Goal: Task Accomplishment & Management: Use online tool/utility

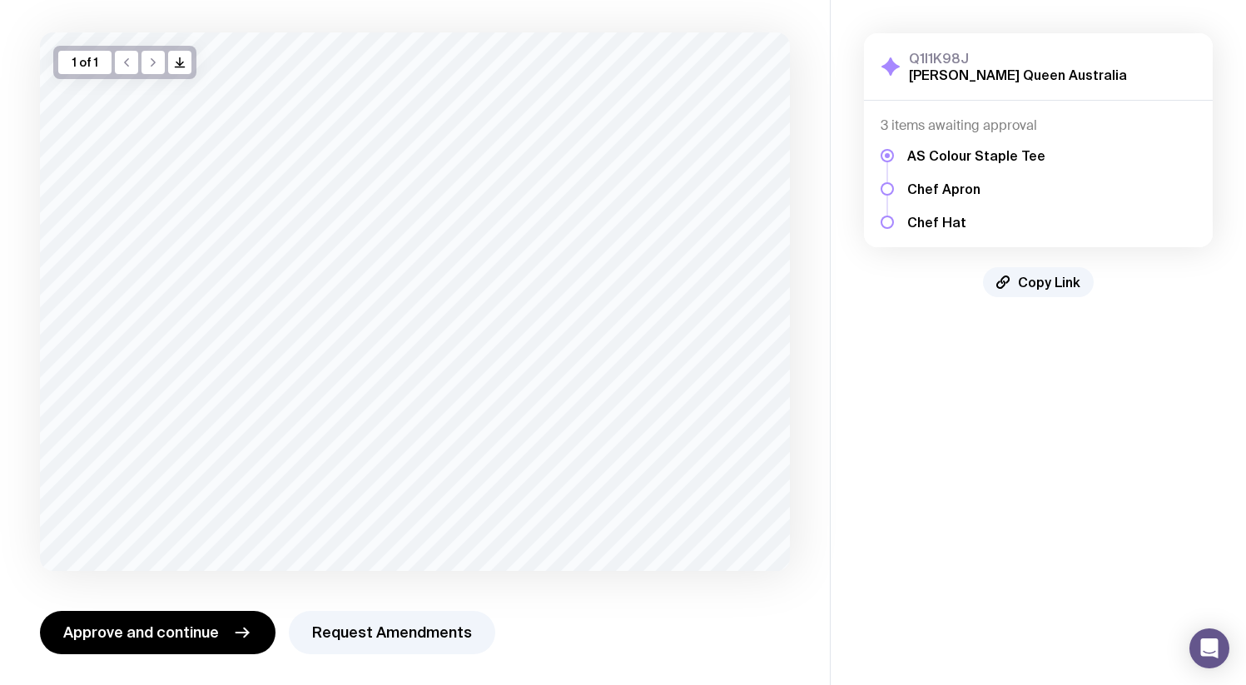
scroll to position [82, 0]
click at [141, 60] on div "1 of 1 /> />" at bounding box center [124, 63] width 143 height 33
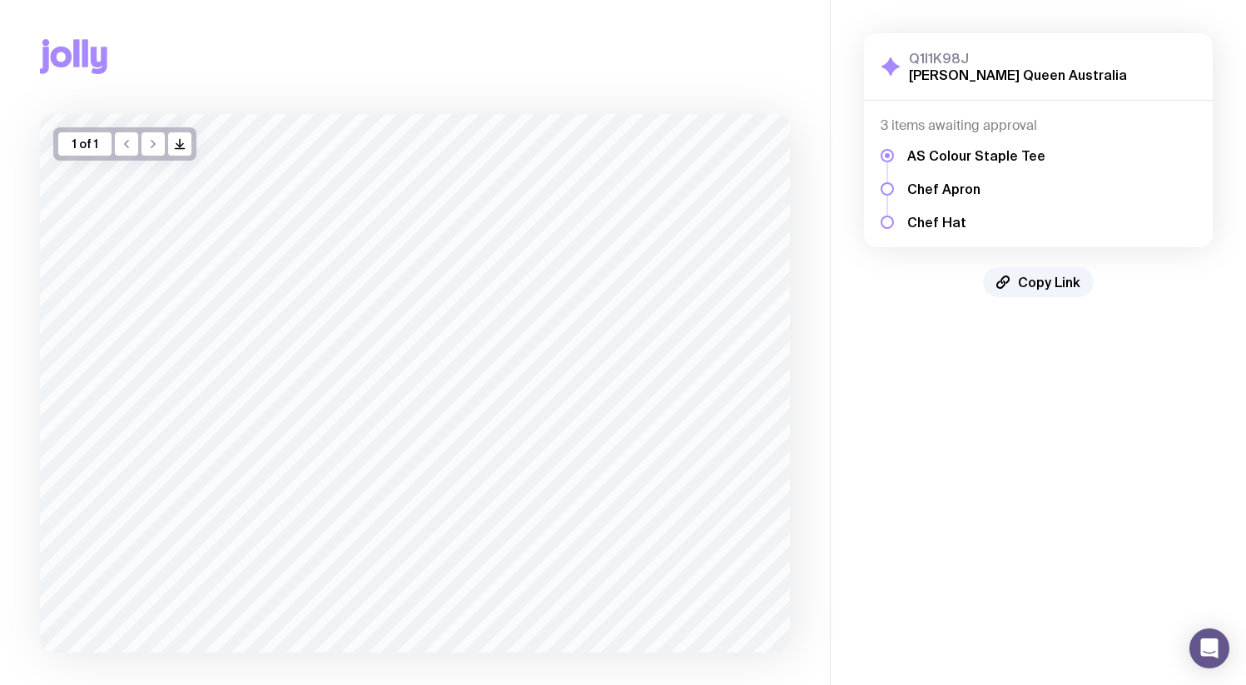
scroll to position [0, 0]
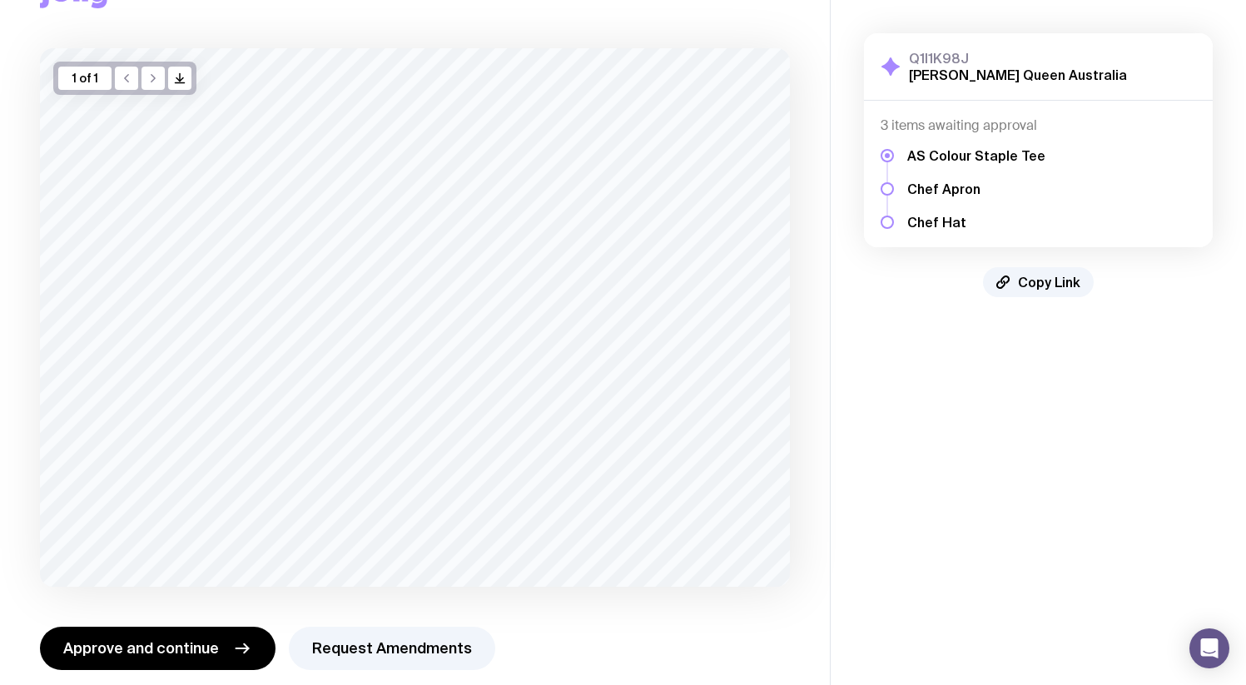
scroll to position [85, 0]
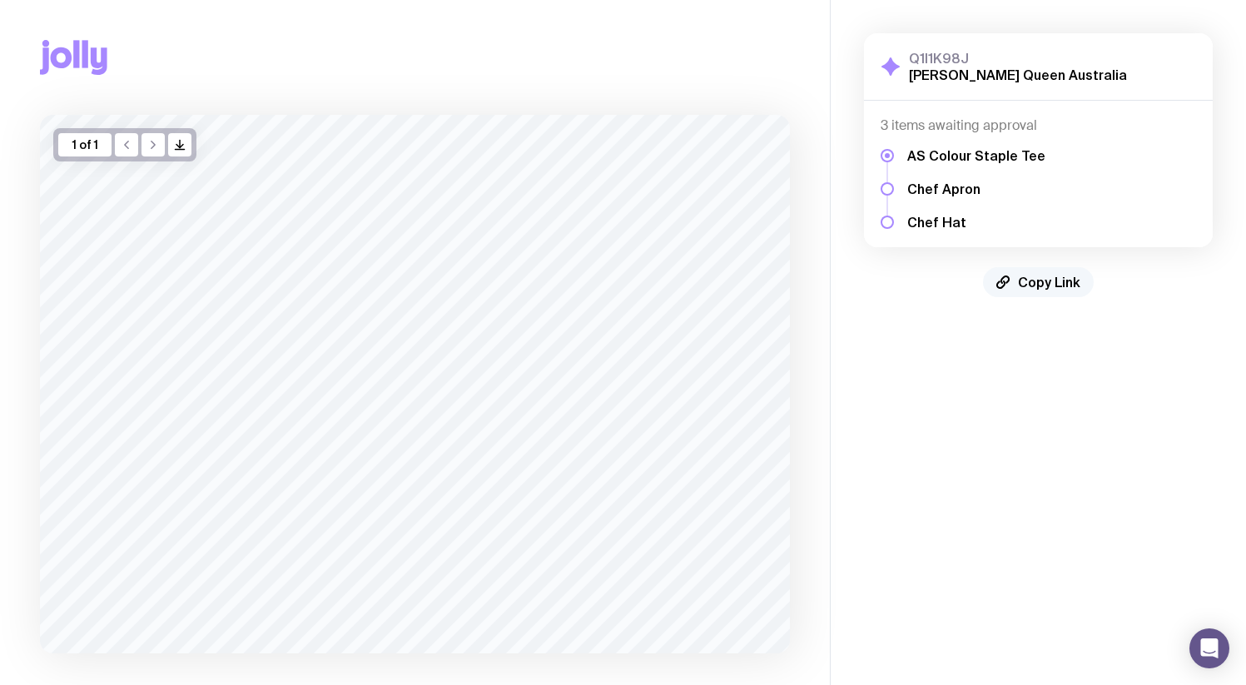
click at [1039, 278] on span "Copy Link" at bounding box center [1049, 282] width 62 height 17
